Goal: Task Accomplishment & Management: Manage account settings

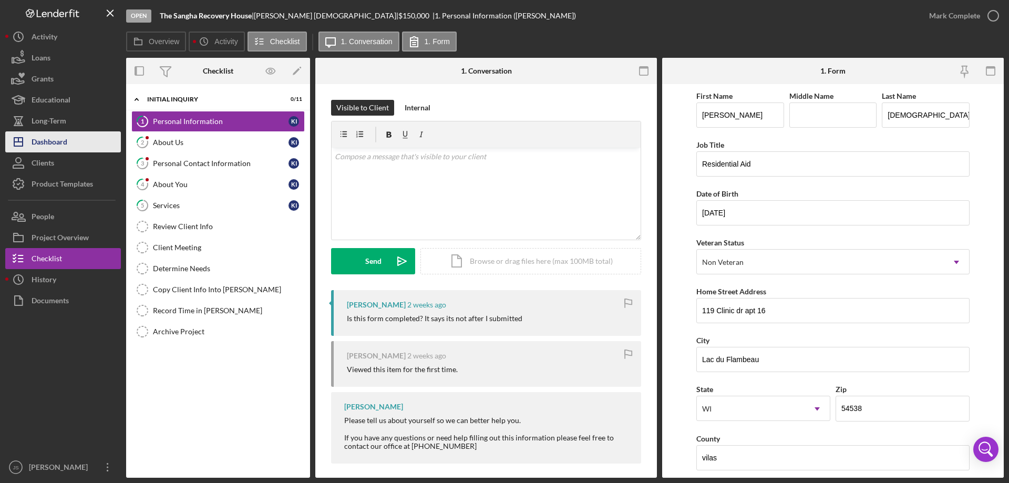
click at [64, 141] on div "Dashboard" at bounding box center [50, 143] width 36 height 24
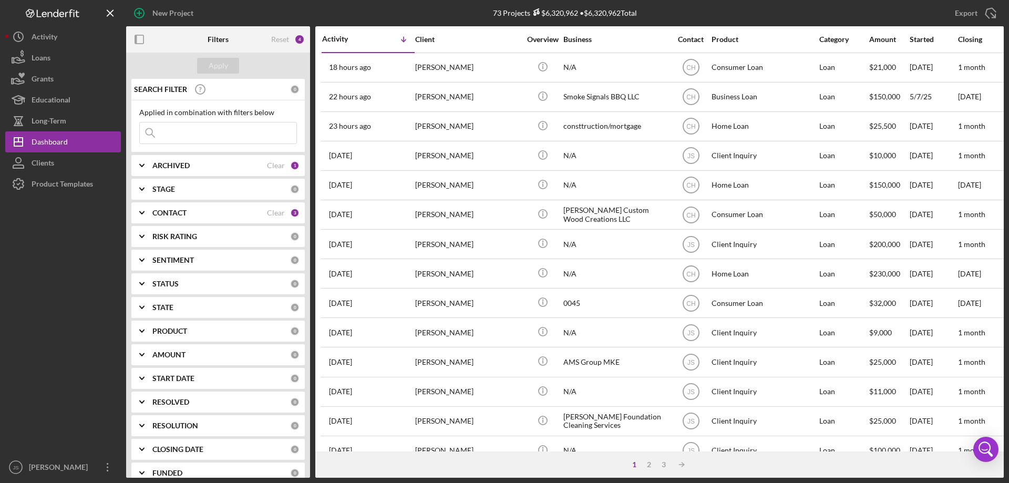
click at [169, 134] on input at bounding box center [218, 132] width 157 height 21
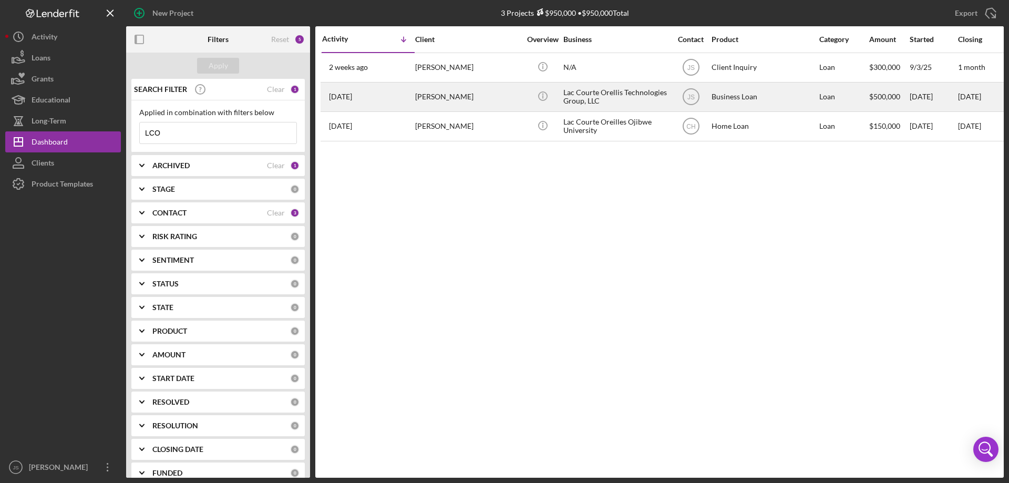
type input "LCO"
click at [505, 99] on div "[PERSON_NAME]" at bounding box center [467, 97] width 105 height 28
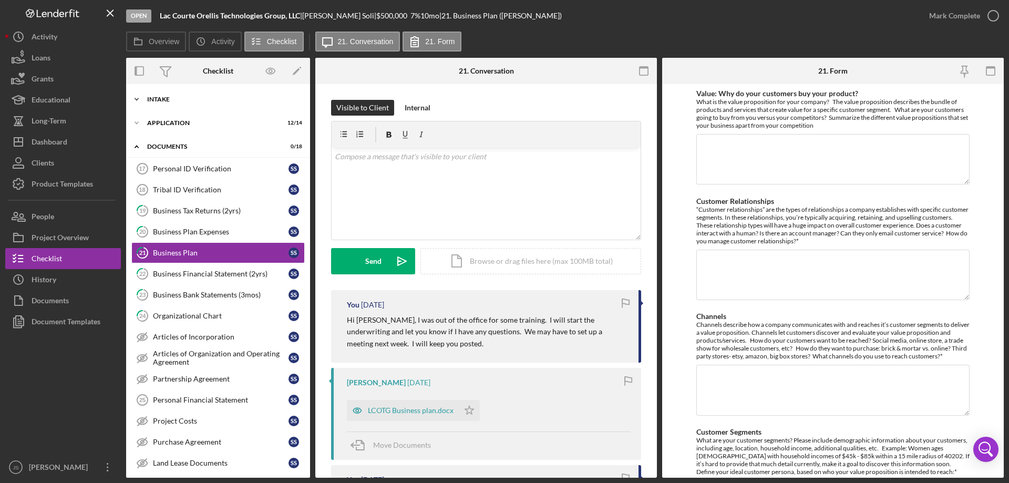
click at [136, 97] on icon "Icon/Expander" at bounding box center [136, 99] width 21 height 21
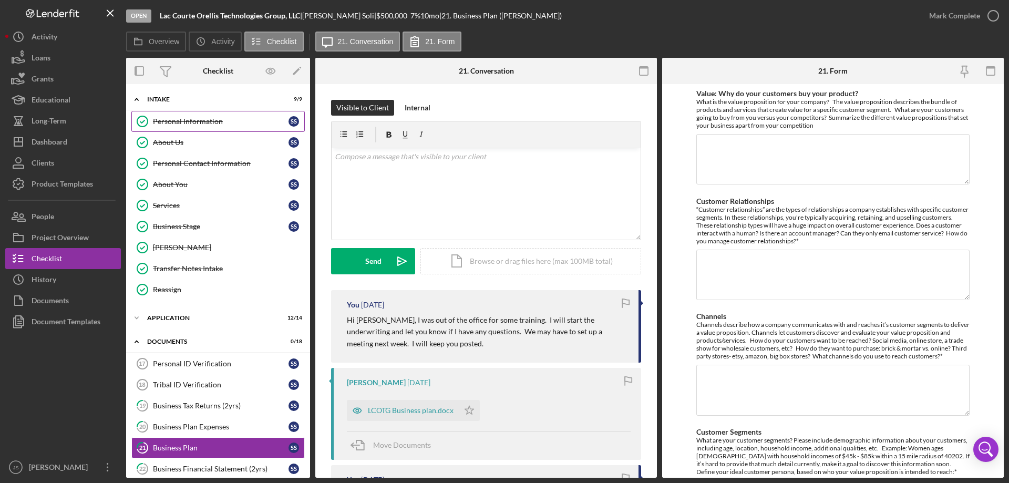
click at [202, 122] on div "Personal Information" at bounding box center [221, 121] width 136 height 8
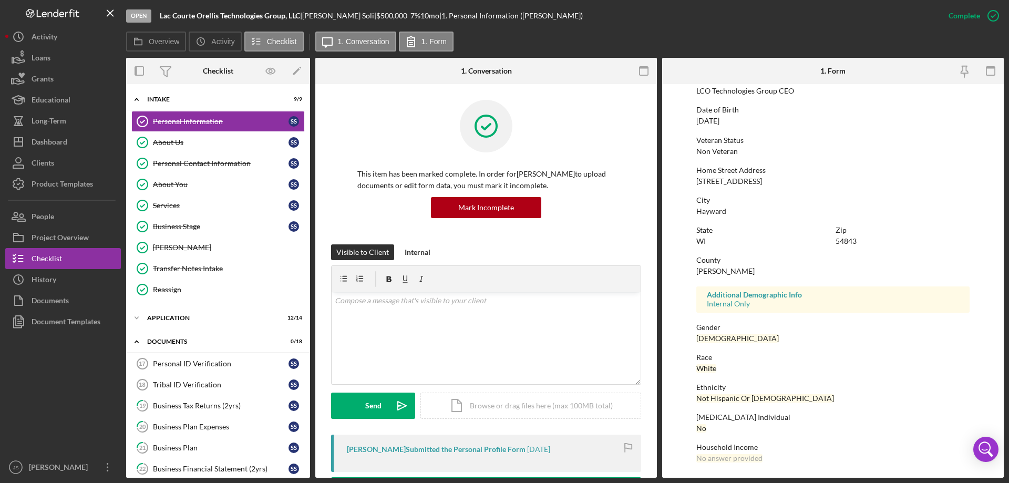
scroll to position [97, 0]
click at [212, 147] on link "About Us About Us S S" at bounding box center [217, 142] width 173 height 21
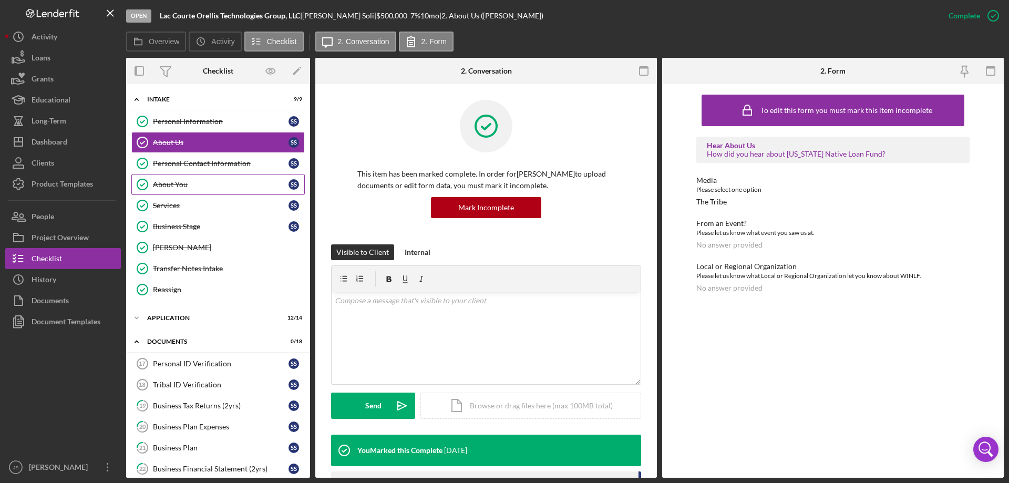
click at [195, 185] on div "About You" at bounding box center [221, 184] width 136 height 8
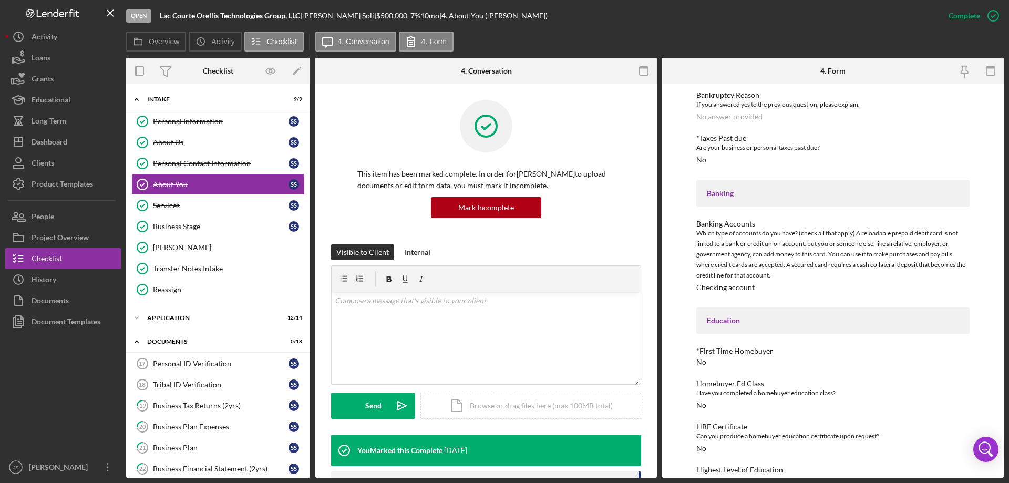
scroll to position [814, 0]
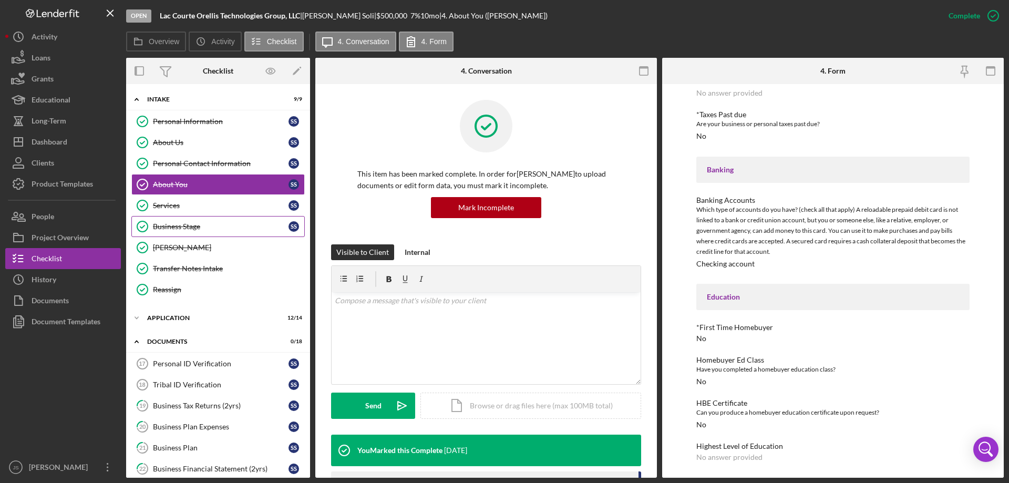
click at [214, 225] on div "Business Stage" at bounding box center [221, 226] width 136 height 8
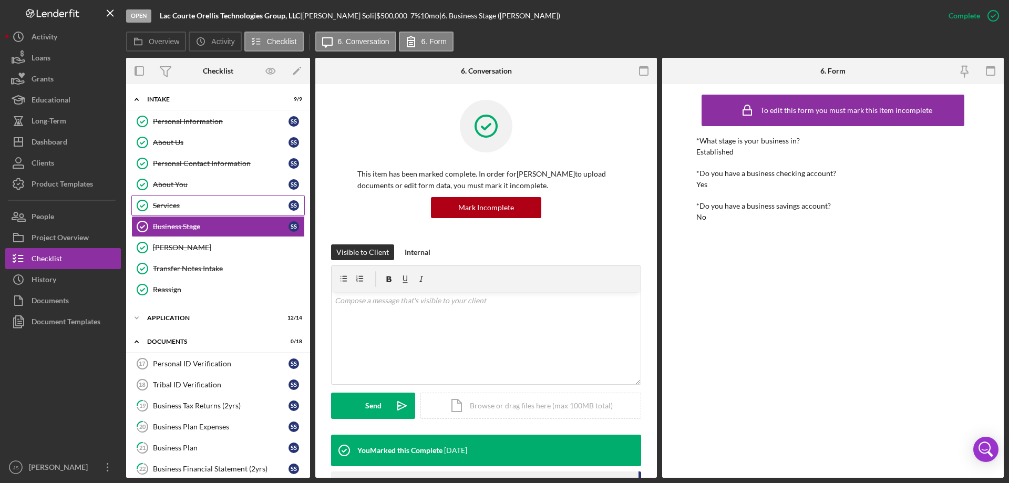
drag, startPoint x: 206, startPoint y: 201, endPoint x: 213, endPoint y: 201, distance: 7.4
click at [206, 201] on div "Services" at bounding box center [221, 205] width 136 height 8
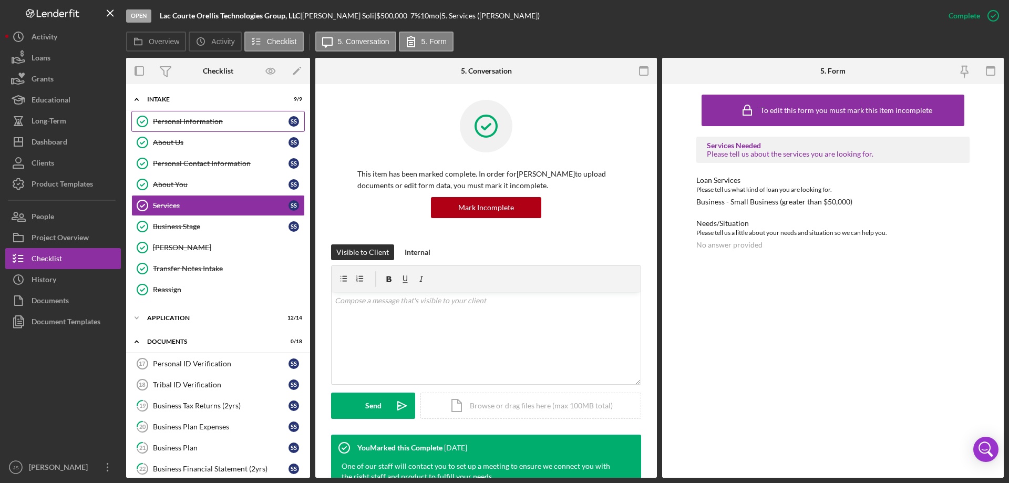
click at [219, 117] on div "Personal Information" at bounding box center [221, 121] width 136 height 8
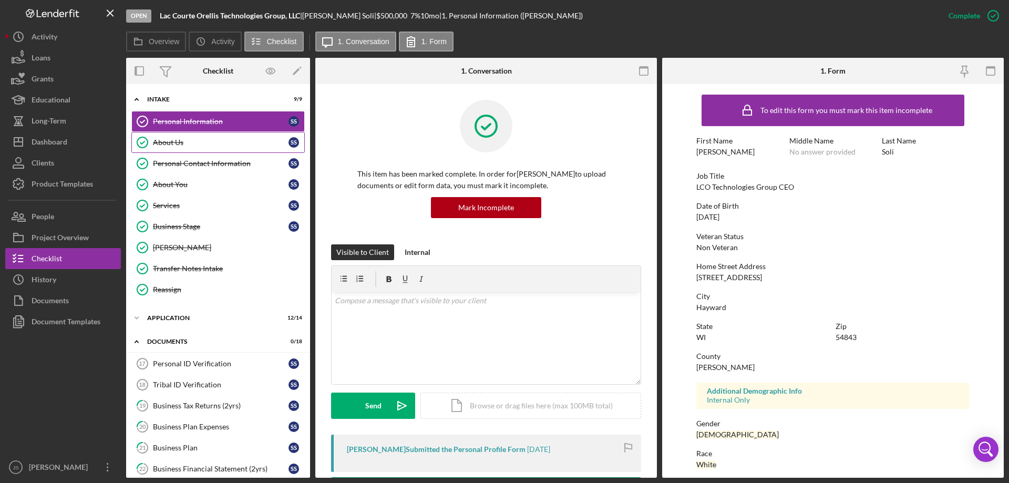
click at [171, 143] on div "About Us" at bounding box center [221, 142] width 136 height 8
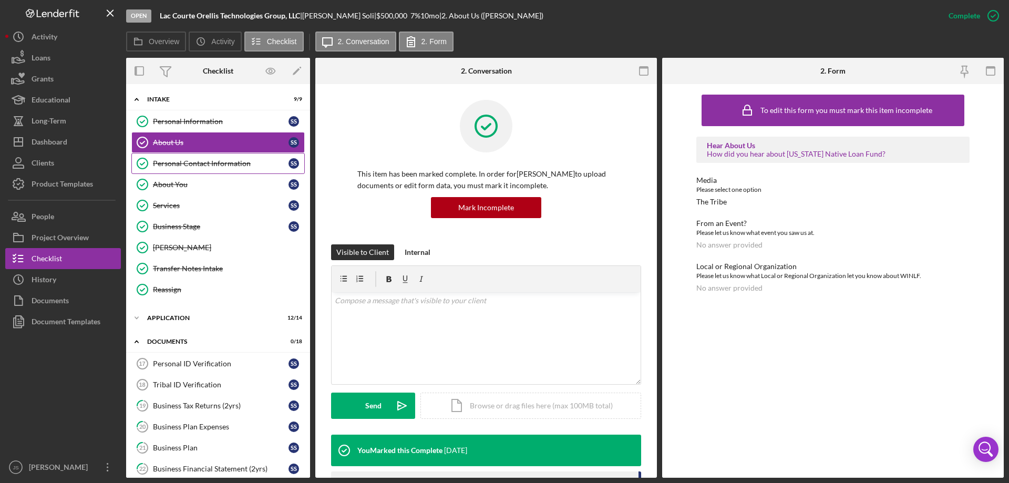
click at [170, 164] on div "Personal Contact Information" at bounding box center [221, 163] width 136 height 8
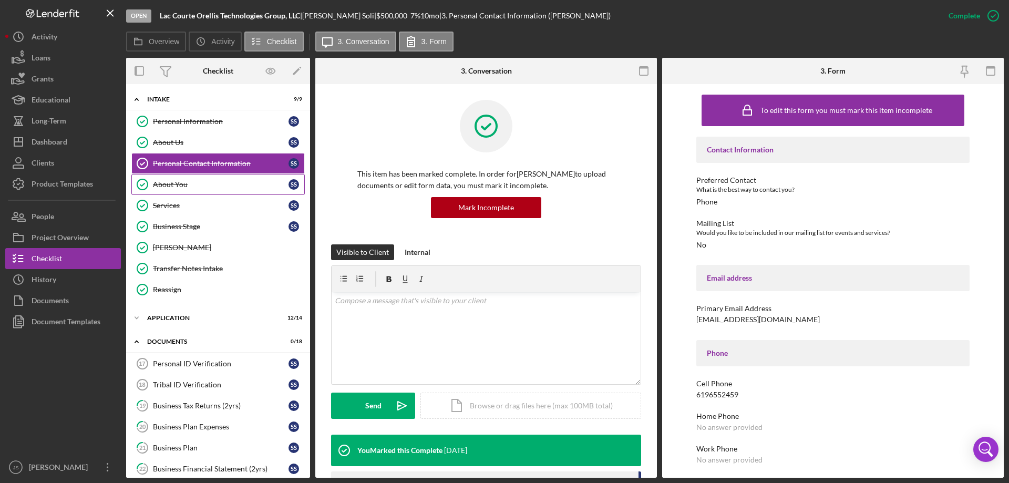
click at [158, 185] on div "About You" at bounding box center [221, 184] width 136 height 8
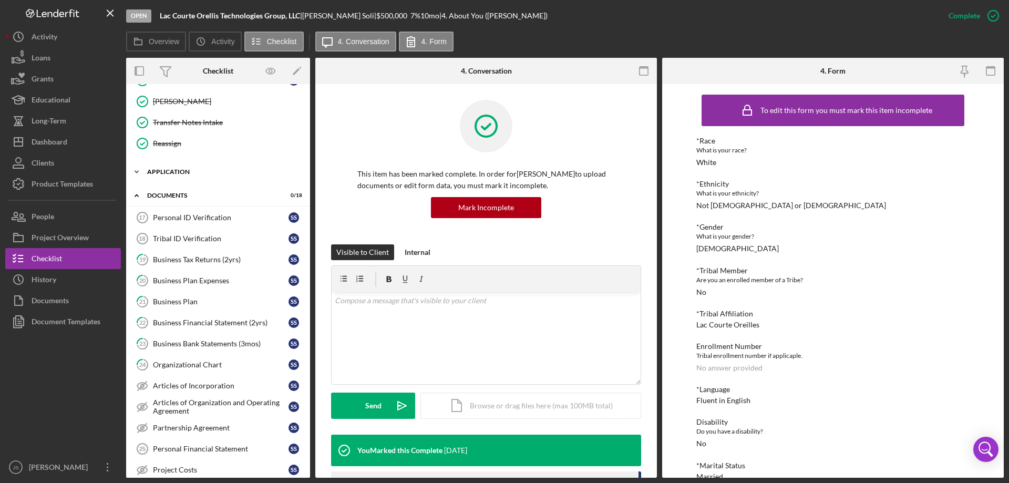
scroll to position [158, 0]
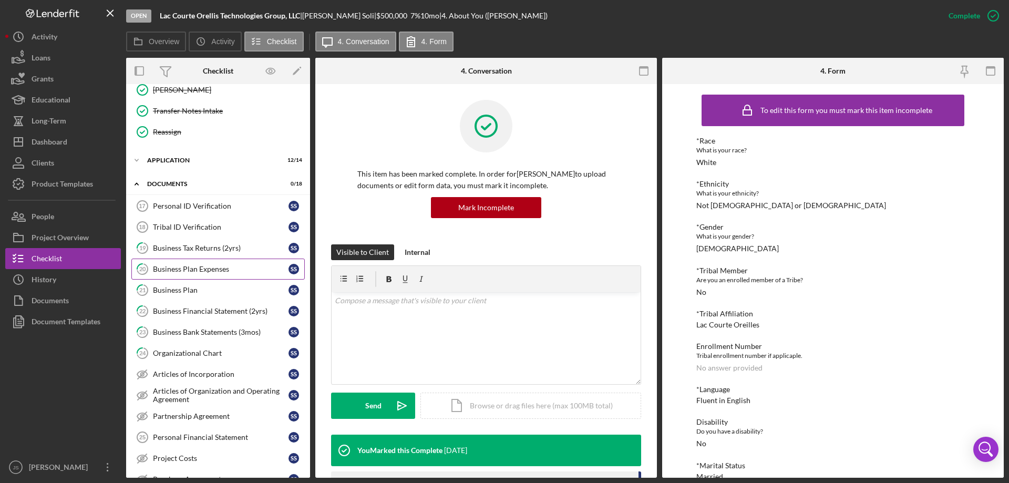
click at [200, 268] on div "Business Plan Expenses" at bounding box center [221, 269] width 136 height 8
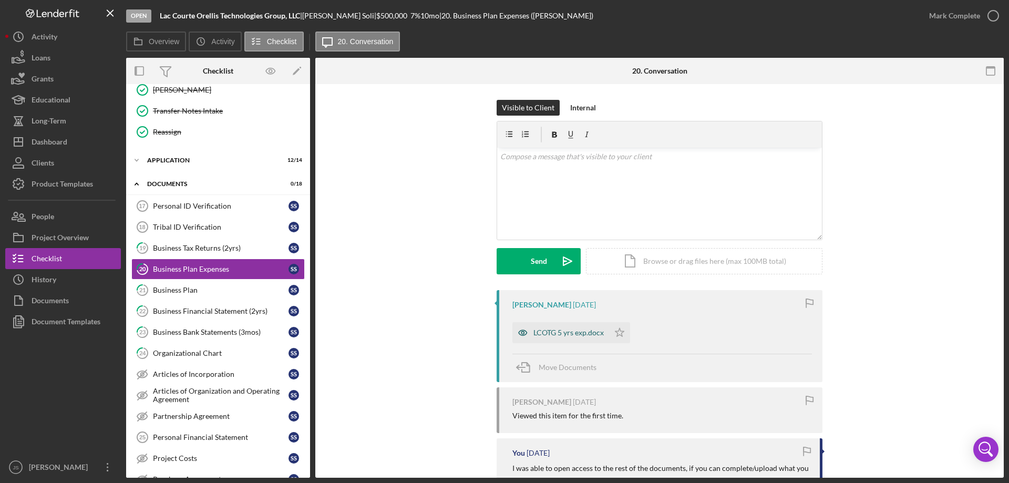
click at [523, 330] on icon "button" at bounding box center [523, 332] width 8 height 5
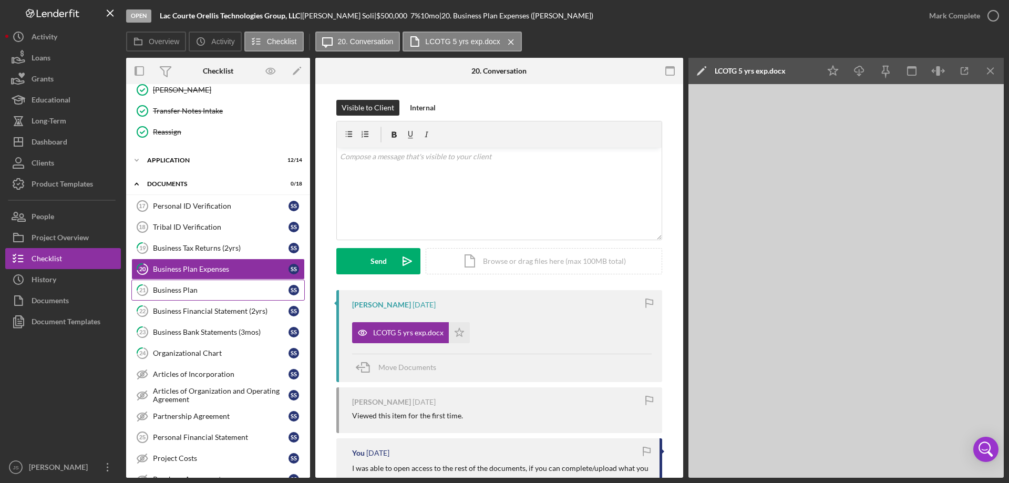
click at [224, 288] on div "Business Plan" at bounding box center [221, 290] width 136 height 8
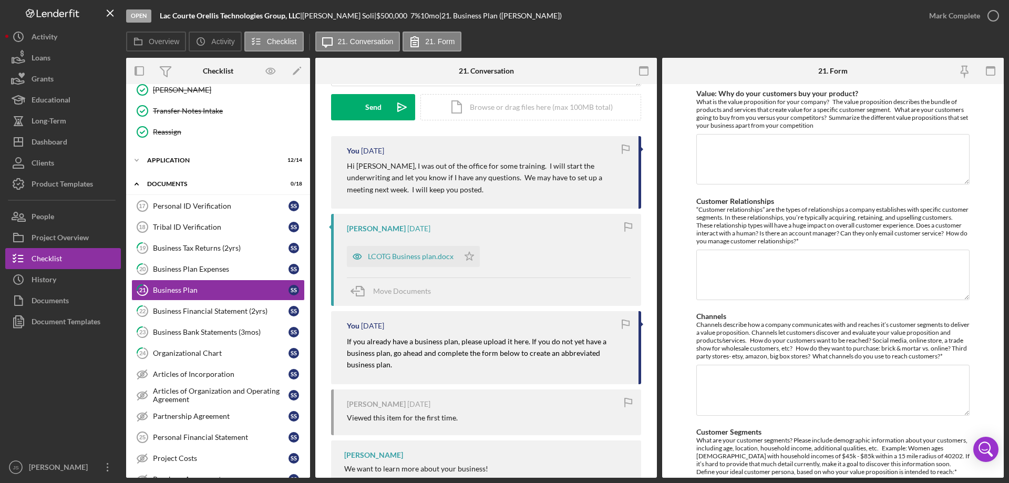
scroll to position [158, 0]
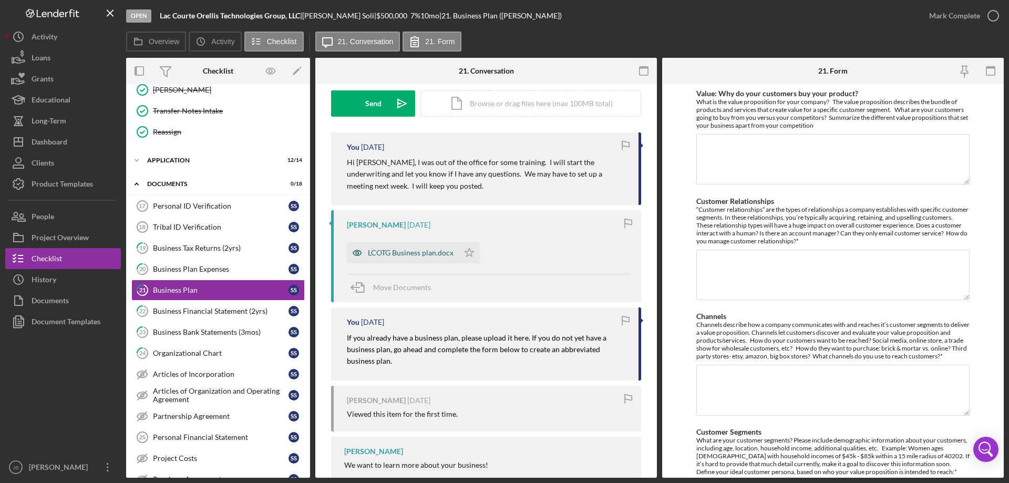
click at [356, 248] on icon "button" at bounding box center [357, 252] width 21 height 21
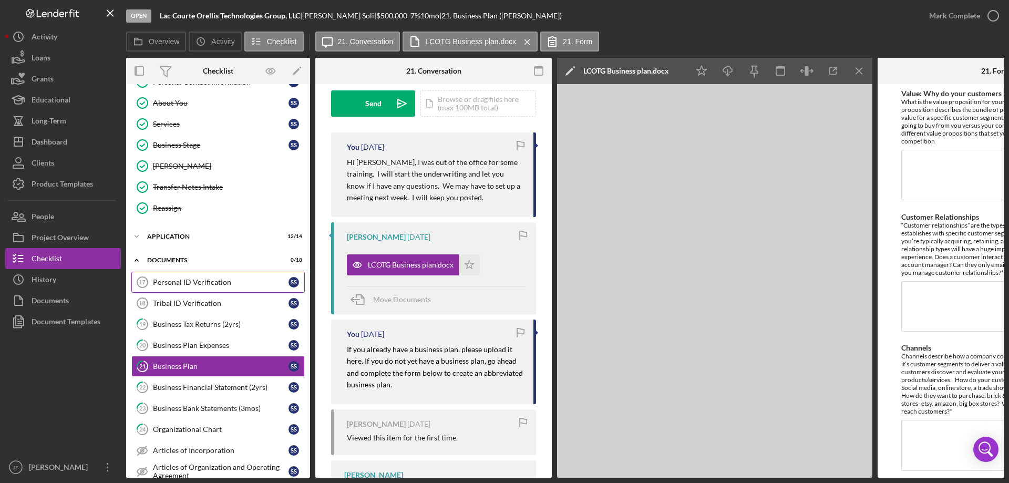
scroll to position [0, 0]
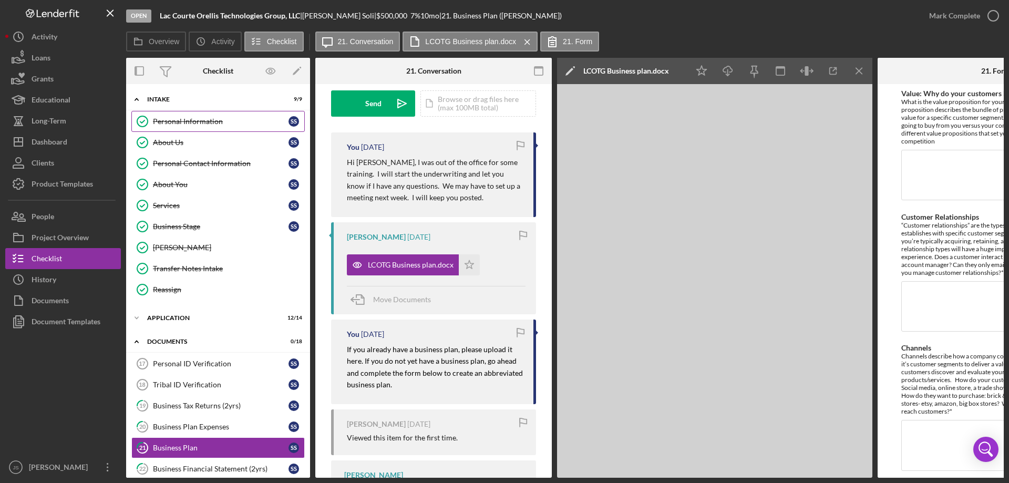
click at [204, 121] on div "Personal Information" at bounding box center [221, 121] width 136 height 8
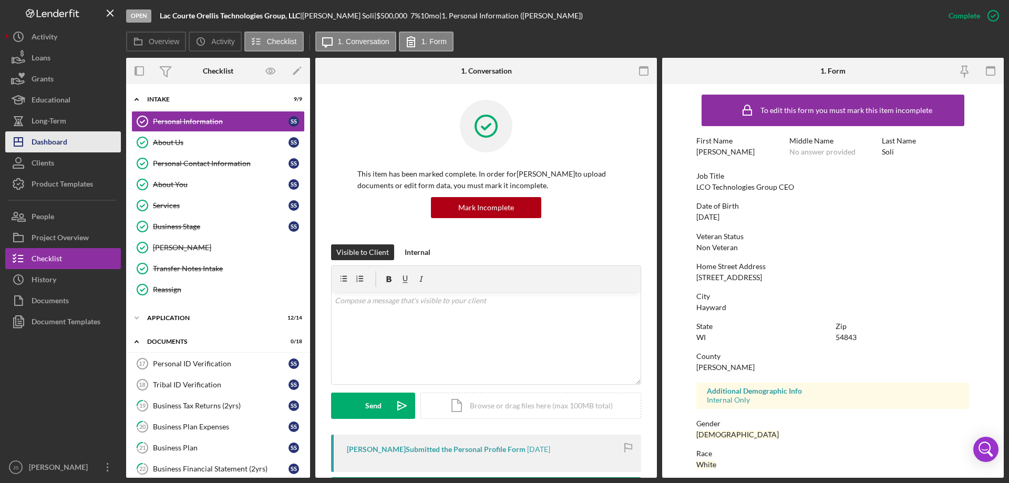
click at [55, 141] on div "Dashboard" at bounding box center [50, 143] width 36 height 24
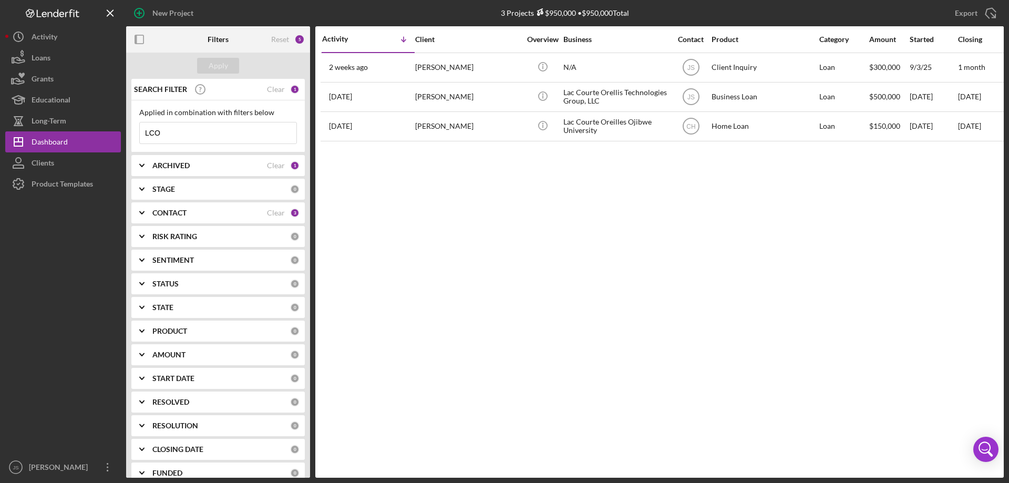
drag, startPoint x: 146, startPoint y: 122, endPoint x: 123, endPoint y: 119, distance: 22.9
click at [123, 118] on div "New Project 3 Projects $950,000 • $950,000 Total LCO Export Icon/Export Filters…" at bounding box center [504, 239] width 998 height 478
drag, startPoint x: 219, startPoint y: 64, endPoint x: 222, endPoint y: 74, distance: 10.6
click at [219, 64] on div "Apply" at bounding box center [218, 66] width 19 height 16
